Goal: Task Accomplishment & Management: Use online tool/utility

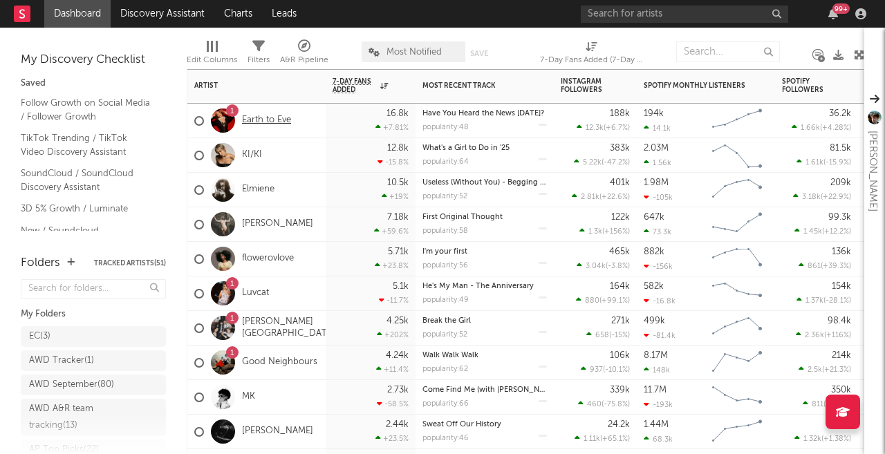
click at [272, 122] on link "Earth to Eve" at bounding box center [266, 121] width 49 height 12
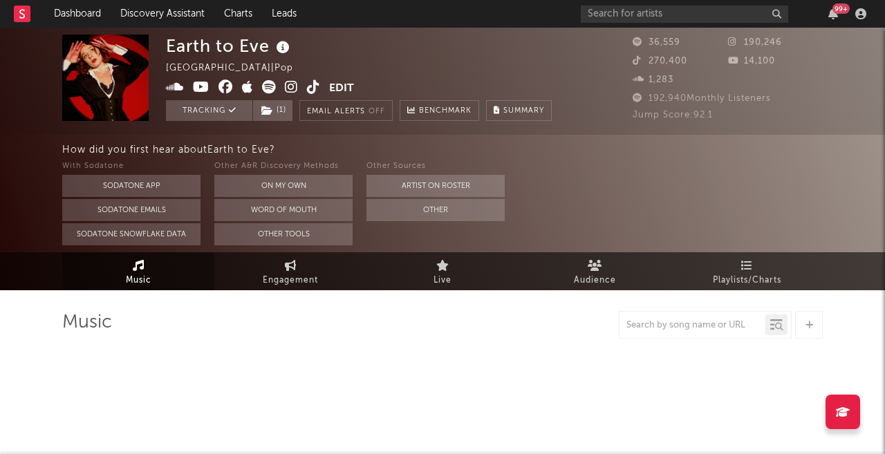
select select "6m"
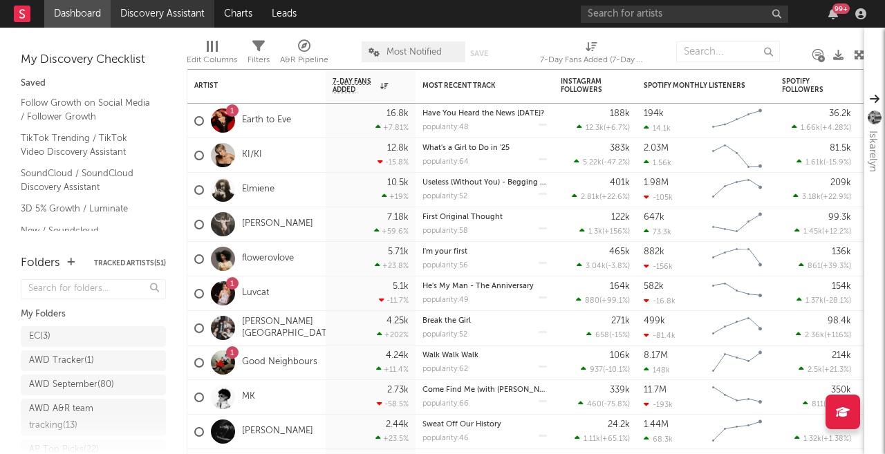
click at [182, 17] on link "Discovery Assistant" at bounding box center [163, 14] width 104 height 28
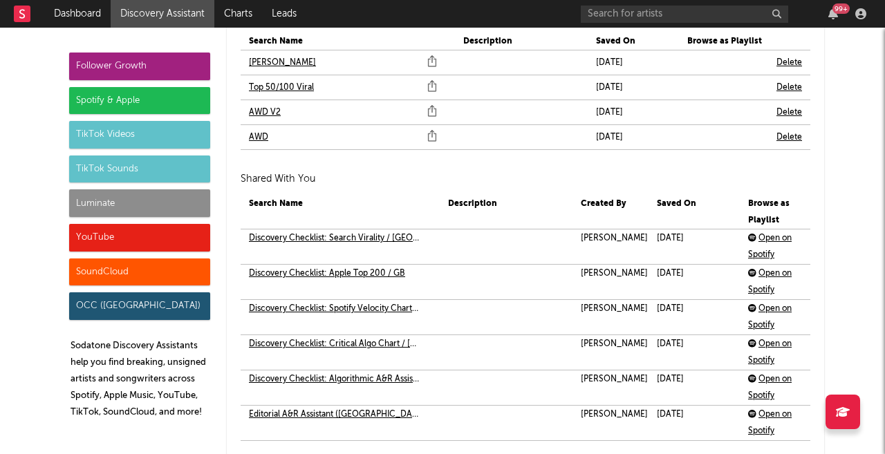
scroll to position [2988, 0]
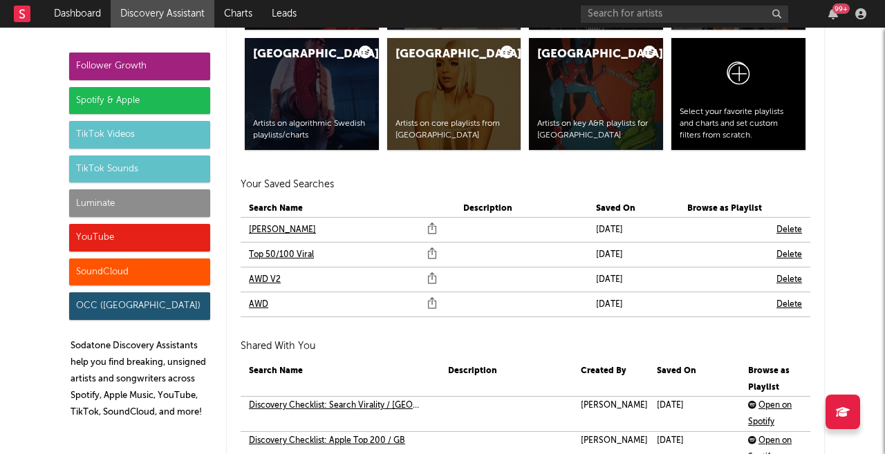
click at [250, 228] on link "[PERSON_NAME]" at bounding box center [282, 230] width 67 height 17
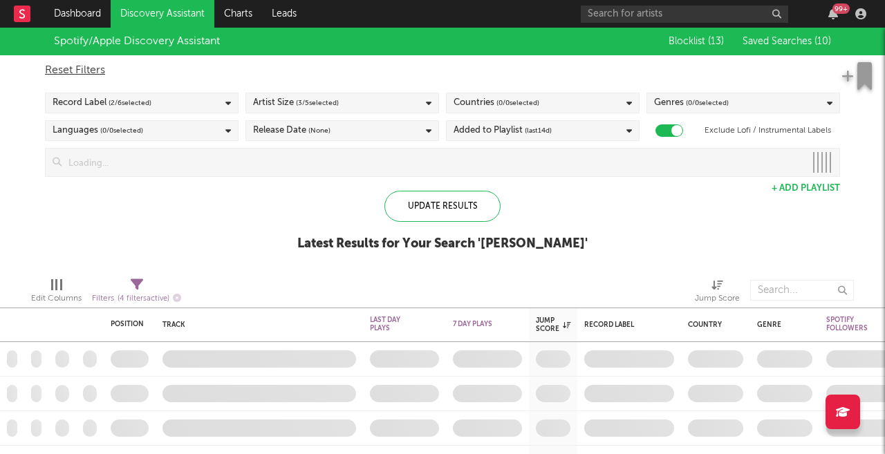
checkbox input "true"
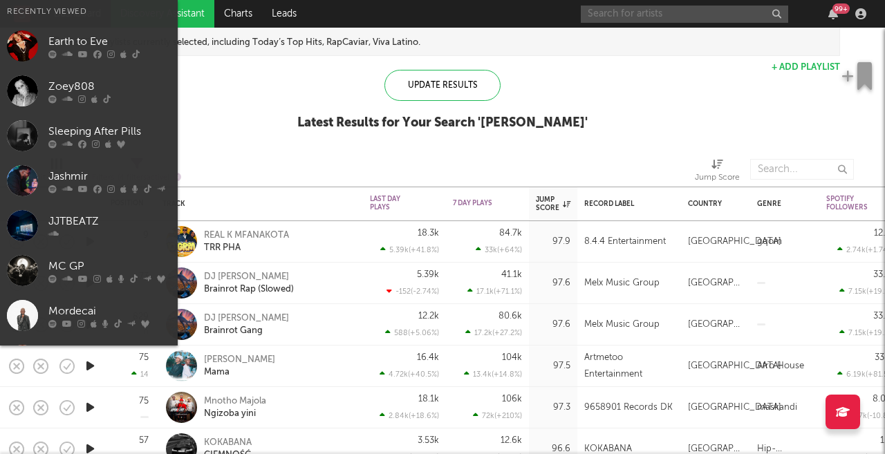
click at [604, 12] on input "text" at bounding box center [684, 14] width 207 height 17
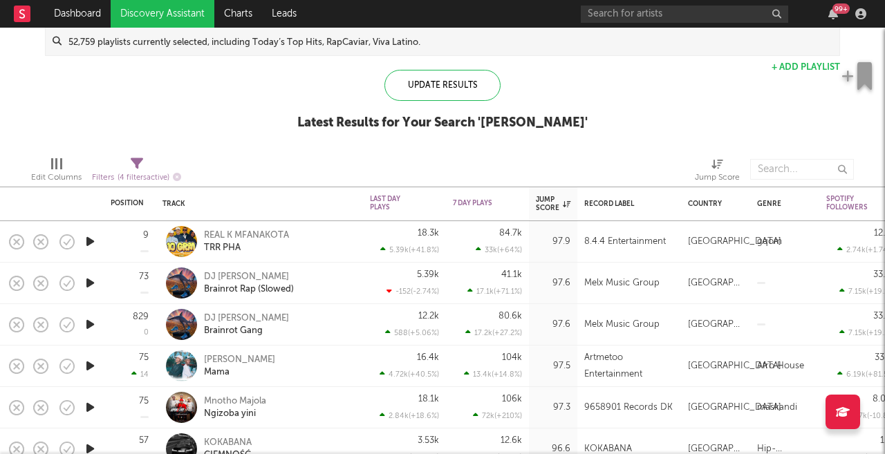
click at [622, 89] on div "Spotify/Apple Discovery Assistant Blocklist ( 13 ) Saved Searches ( 10 ) Reset …" at bounding box center [442, 26] width 885 height 239
